Goal: Task Accomplishment & Management: Manage account settings

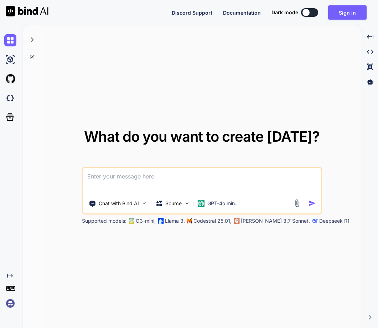
type textarea "x"
click at [11, 302] on img at bounding box center [10, 303] width 12 height 12
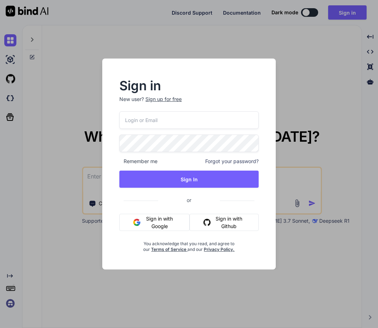
click at [137, 123] on input "email" at bounding box center [188, 119] width 139 height 17
paste input "app5@yopmail.com"
type input "app5@yopmail.com"
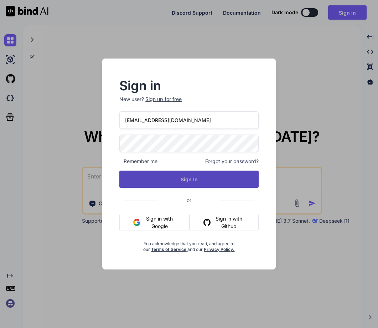
click at [191, 185] on button "Sign In" at bounding box center [188, 178] width 139 height 17
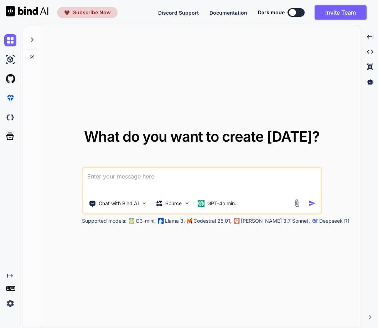
click at [7, 303] on img at bounding box center [10, 303] width 12 height 12
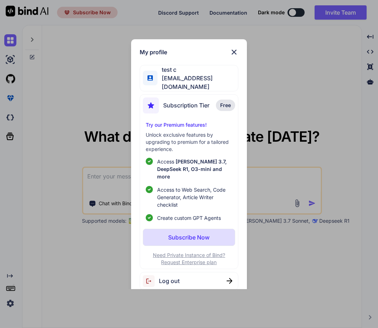
click at [170, 276] on span "Log out" at bounding box center [169, 280] width 21 height 9
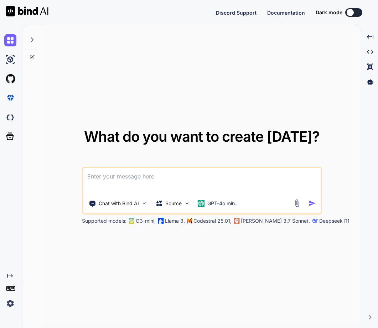
type textarea "x"
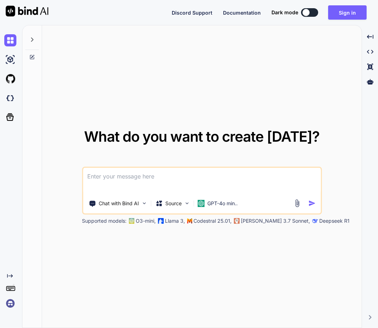
click at [8, 298] on img at bounding box center [10, 303] width 12 height 12
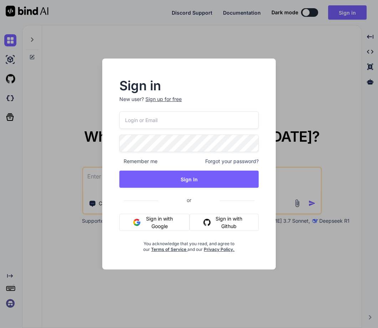
click at [145, 118] on input "email" at bounding box center [188, 119] width 139 height 17
paste input "anas@witarist.com"
type input "anas@witarist.com"
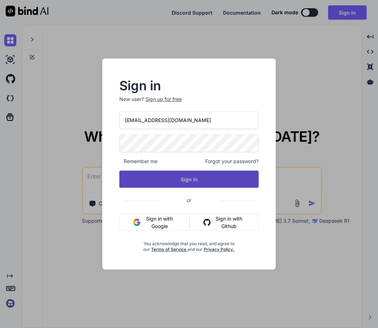
click at [195, 176] on button "Sign In" at bounding box center [188, 178] width 139 height 17
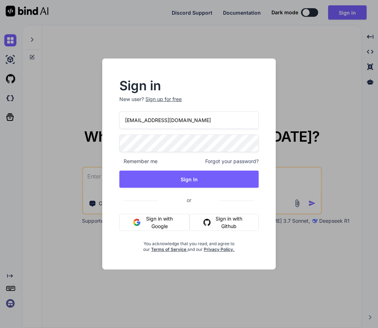
drag, startPoint x: 183, startPoint y: 123, endPoint x: 68, endPoint y: 96, distance: 118.5
click at [68, 96] on div "Sign in New user? Sign up for free anas@witarist.com Remember me Forgot your pa…" at bounding box center [189, 164] width 378 height 328
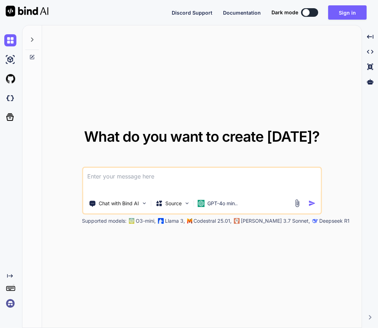
click at [6, 303] on img at bounding box center [10, 303] width 12 height 12
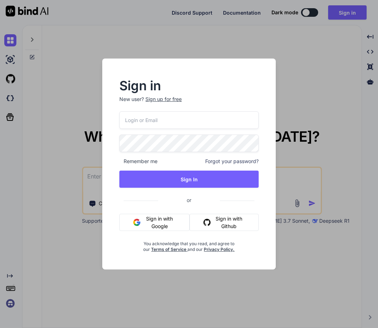
click at [150, 117] on input "email" at bounding box center [188, 119] width 139 height 17
paste input "appsumo_1@appsumo.com"
type input "appsumo_1@appsumo.com"
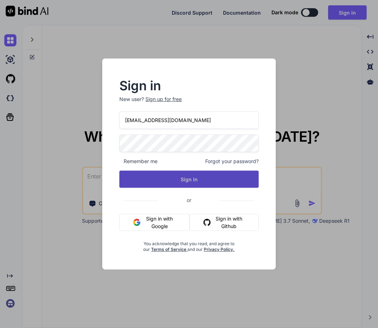
click at [182, 175] on button "Sign In" at bounding box center [188, 178] width 139 height 17
click at [195, 179] on button "Sign In" at bounding box center [188, 178] width 139 height 17
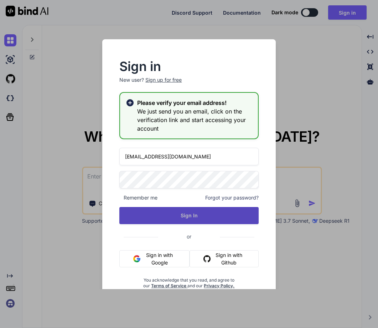
type textarea "x"
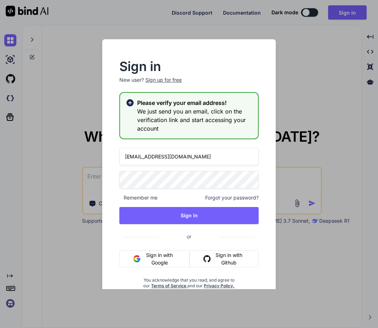
drag, startPoint x: 191, startPoint y: 154, endPoint x: 126, endPoint y: 154, distance: 64.9
click at [126, 154] on input "appsumo_1@appsumo.com" at bounding box center [188, 156] width 139 height 17
click at [70, 260] on div "Sign in New user? Sign up for free Please verify your email address! We just se…" at bounding box center [189, 164] width 378 height 328
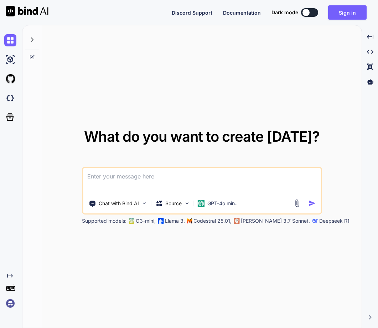
click at [16, 303] on img at bounding box center [10, 303] width 12 height 12
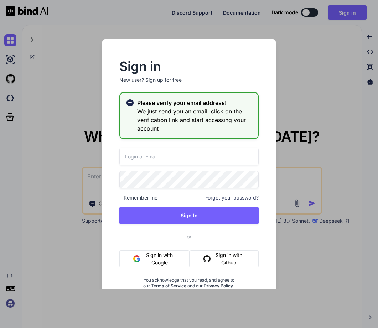
click at [145, 154] on input "email" at bounding box center [188, 156] width 139 height 17
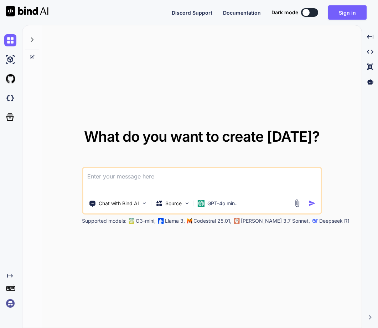
click at [12, 301] on img at bounding box center [10, 303] width 12 height 12
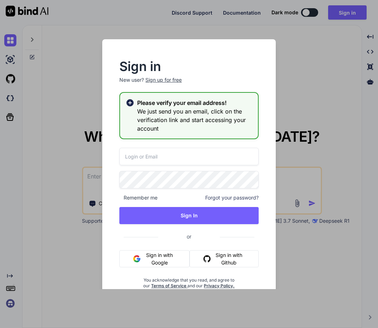
click at [160, 160] on input "email" at bounding box center [188, 156] width 139 height 17
paste input "[EMAIL_ADDRESS][DOMAIN_NAME]"
type input "[EMAIL_ADDRESS][DOMAIN_NAME]"
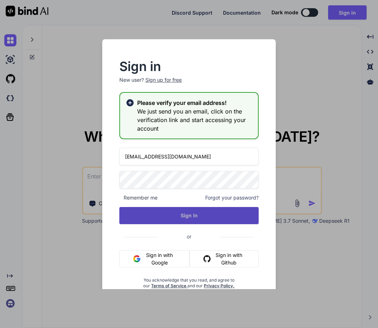
click at [193, 227] on div "[EMAIL_ADDRESS][DOMAIN_NAME] Remember me Forgot your password? Sign In or Sign …" at bounding box center [188, 218] width 139 height 141
click at [235, 219] on button "Sign In" at bounding box center [188, 215] width 139 height 17
